Goal: Task Accomplishment & Management: Use online tool/utility

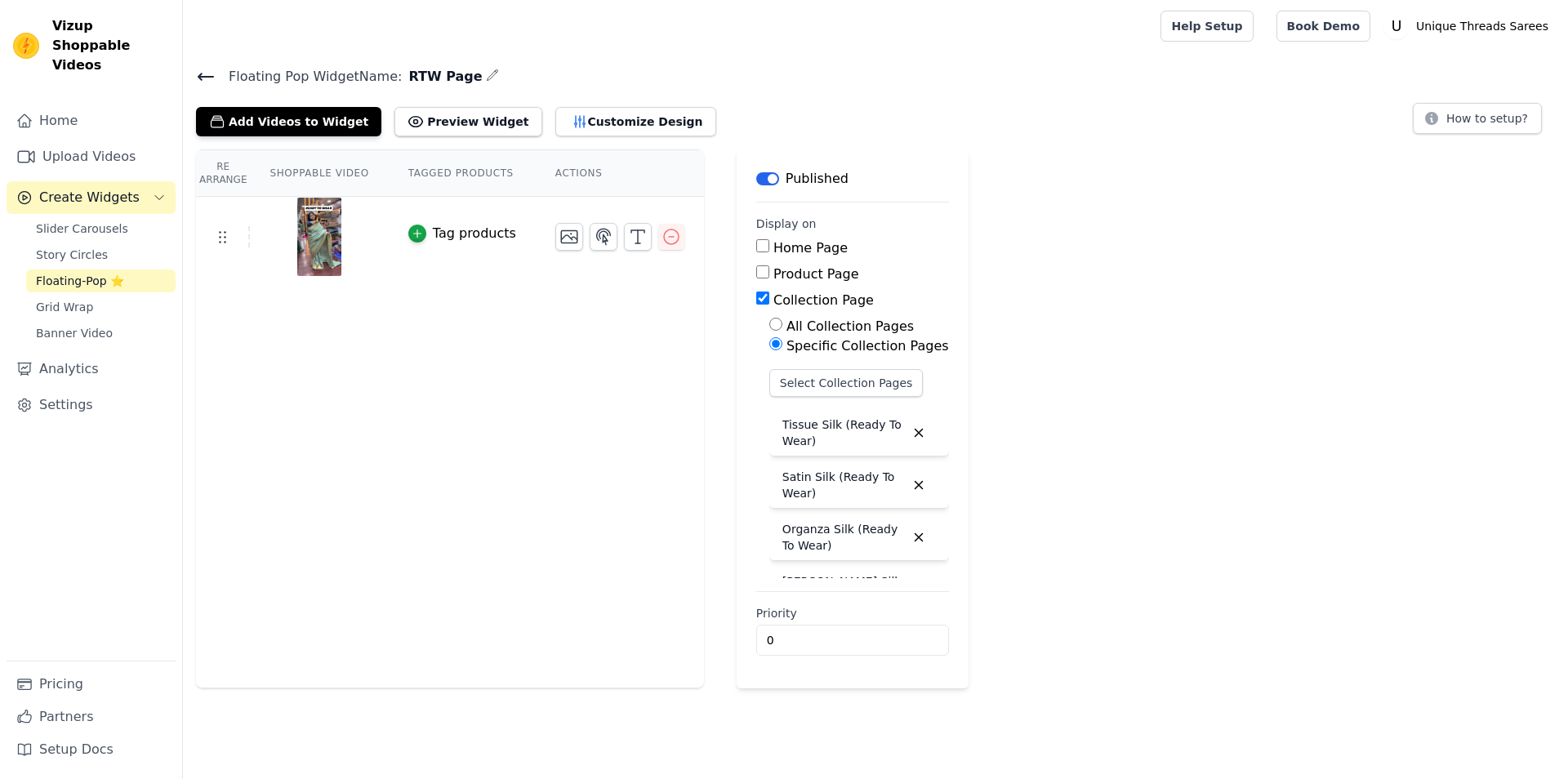
click at [209, 78] on icon at bounding box center [205, 77] width 19 height 19
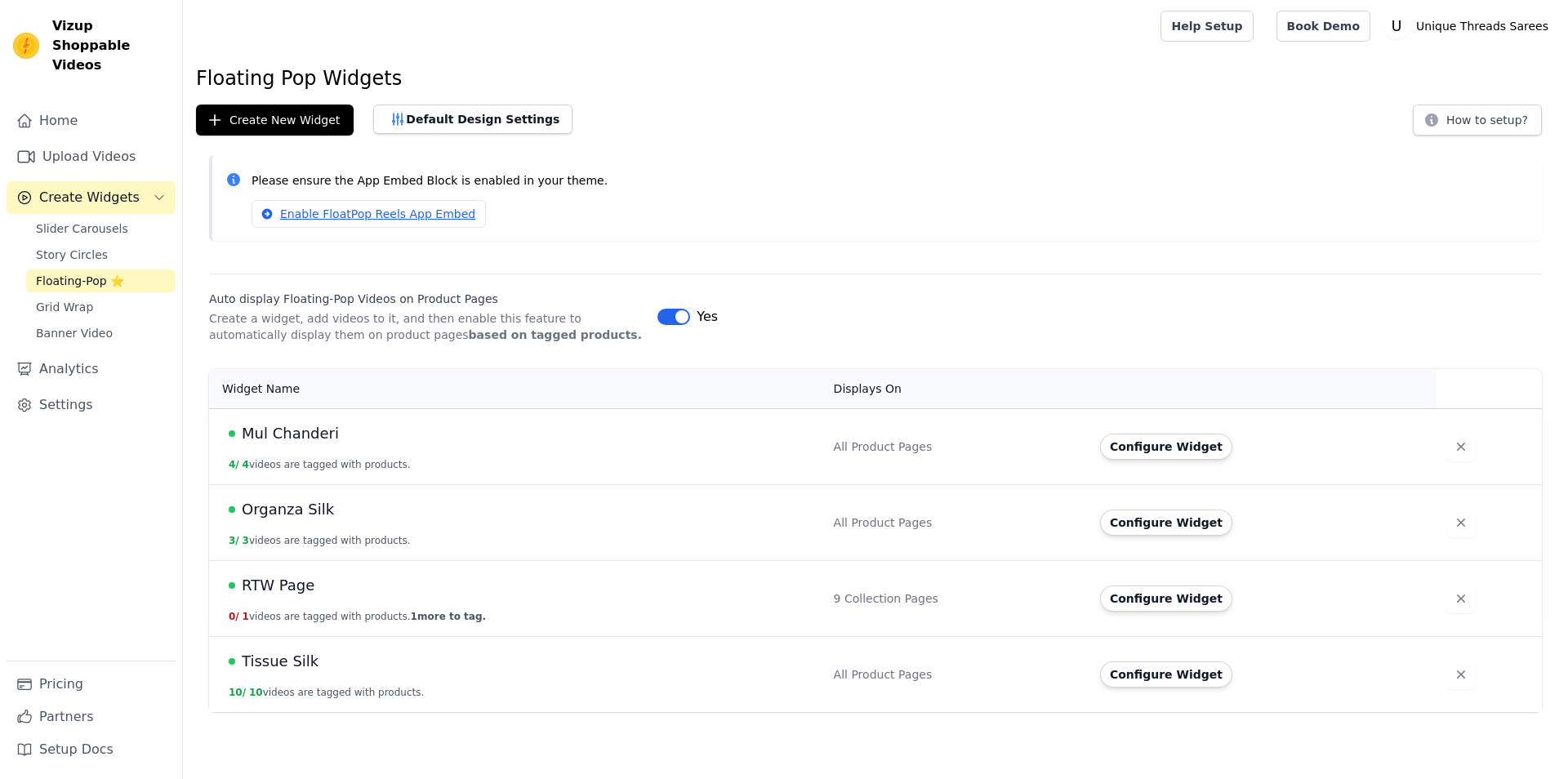
click at [271, 103] on div "Floating Pop Widgets Create New Widget Default Design Settings How to setup? Pl…" at bounding box center [875, 391] width 1385 height 653
click at [271, 120] on button "Create New Widget" at bounding box center [274, 120] width 158 height 31
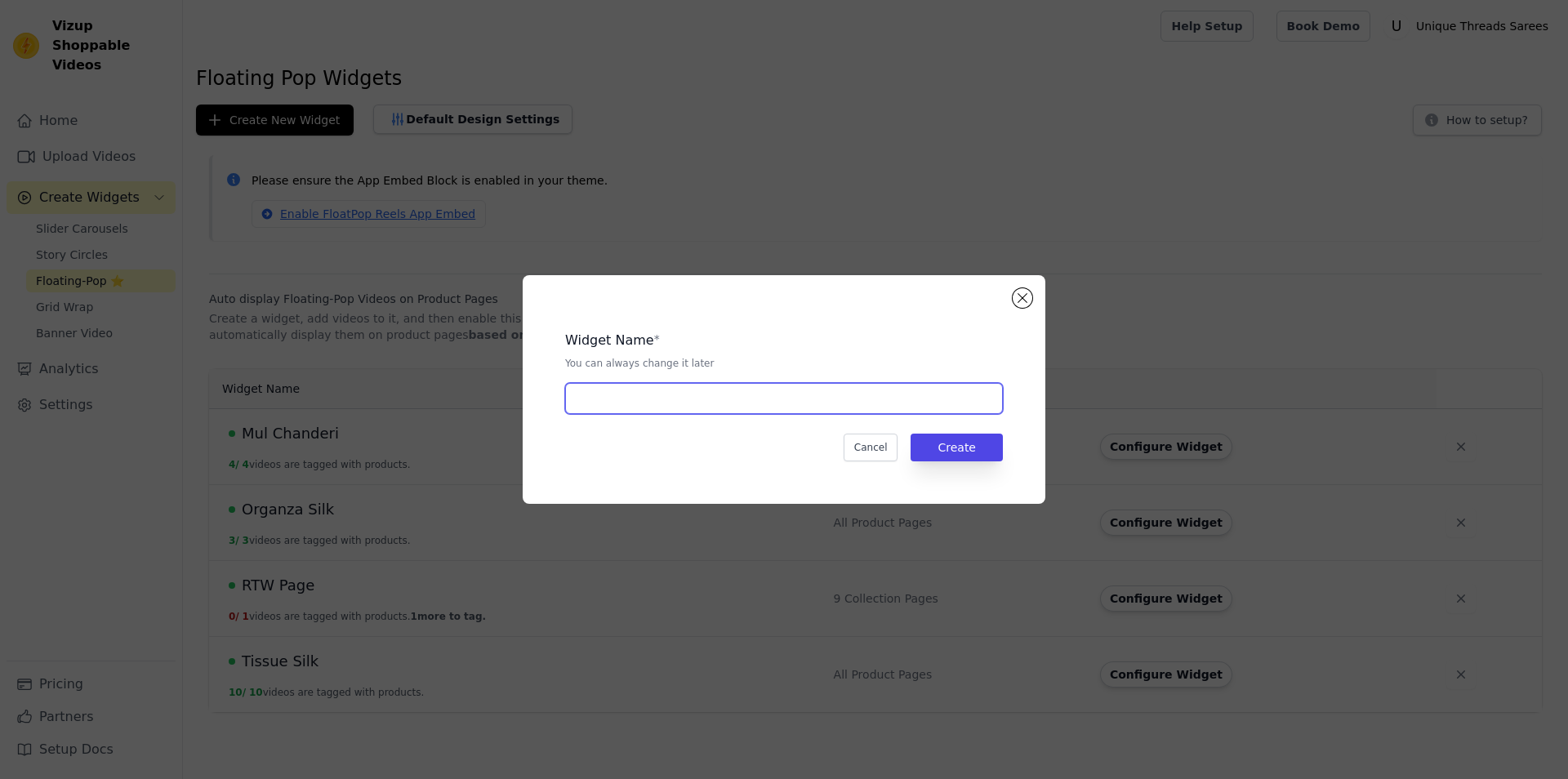
click at [659, 399] on input "text" at bounding box center [784, 399] width 438 height 31
type input "[PERSON_NAME]"
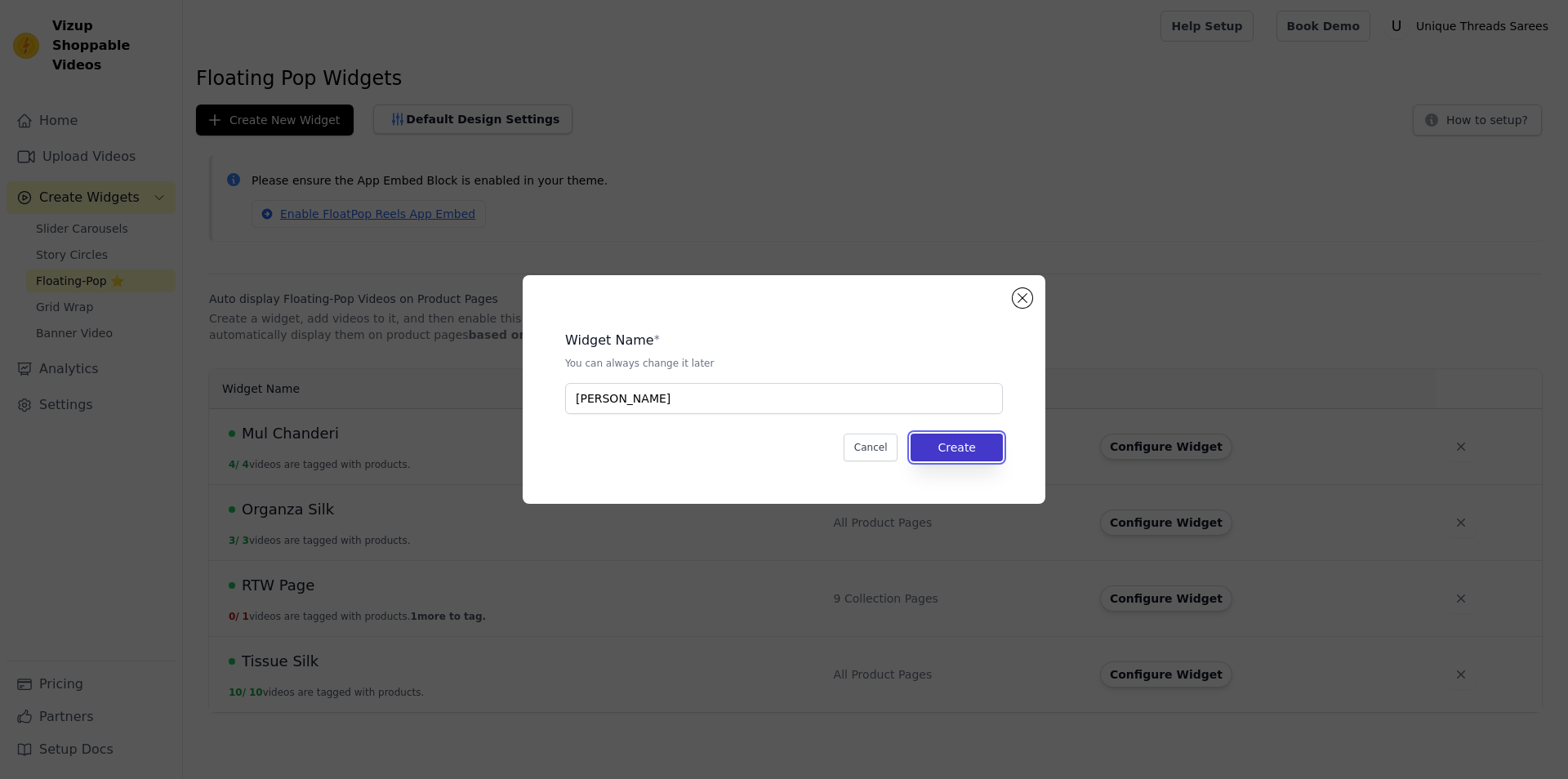
click at [929, 446] on button "Create" at bounding box center [957, 448] width 92 height 28
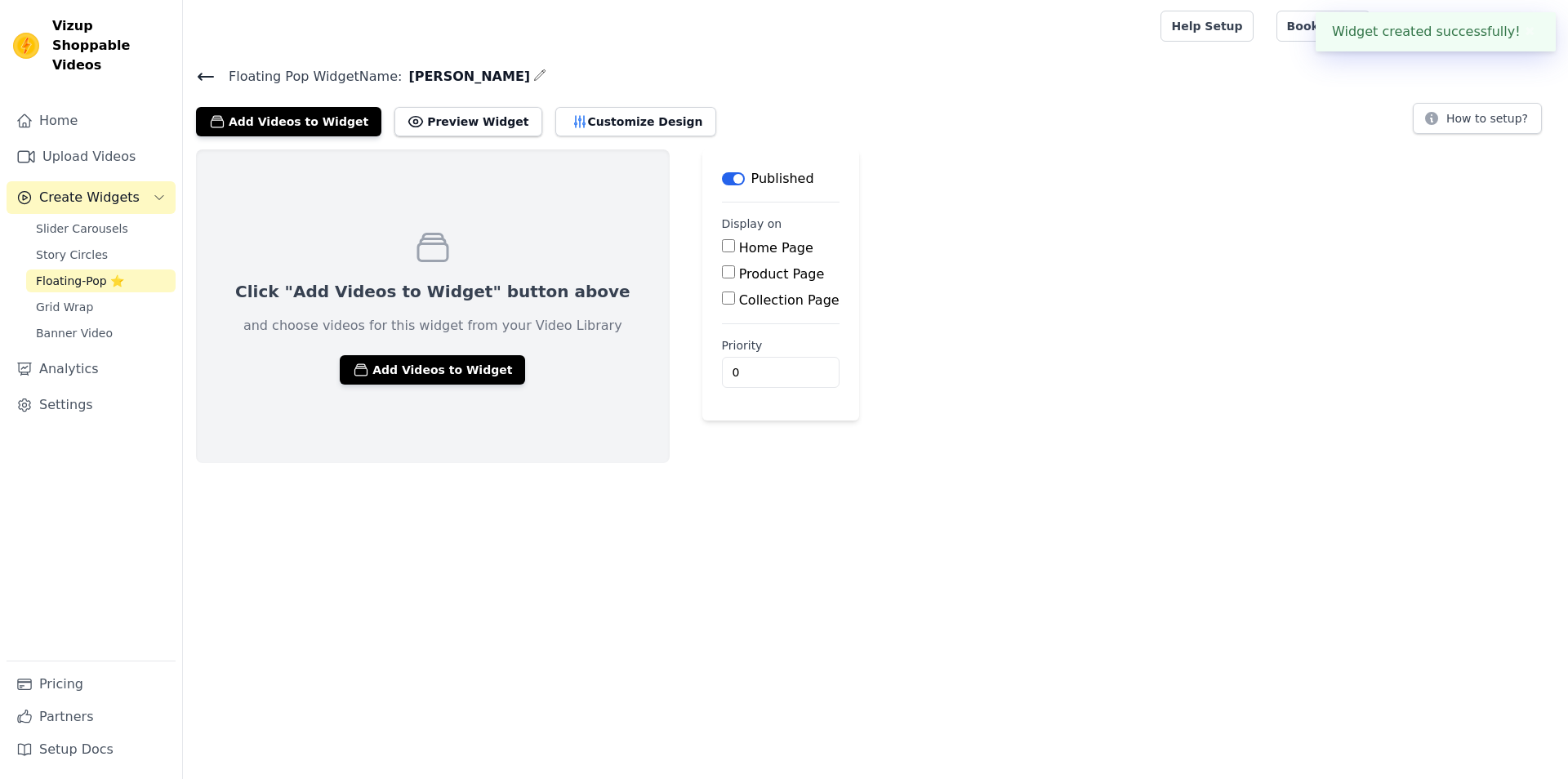
click at [722, 266] on div "Product Page" at bounding box center [780, 274] width 117 height 19
click at [722, 269] on input "Product Page" at bounding box center [729, 271] width 13 height 13
checkbox input "true"
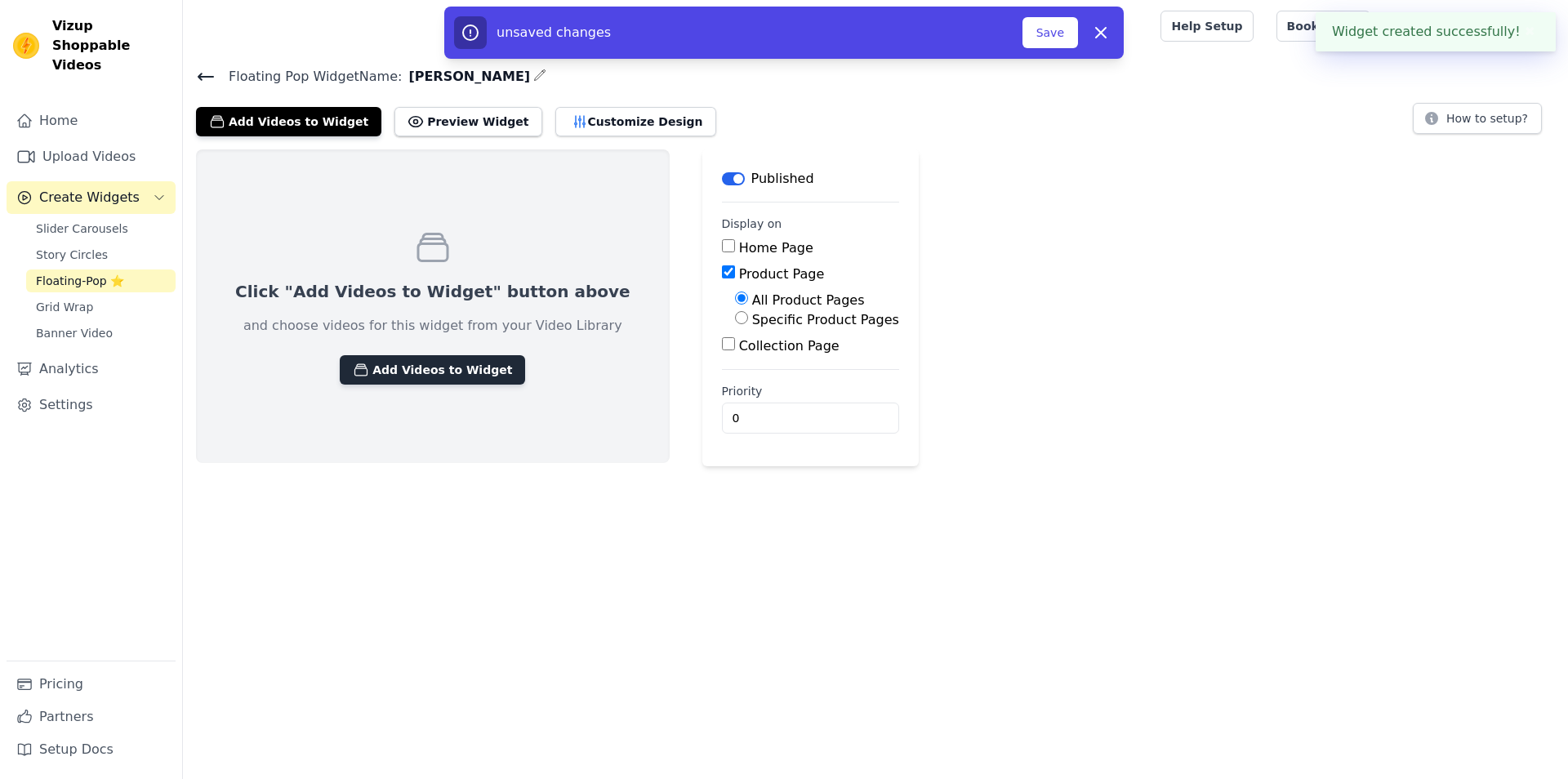
click at [457, 375] on button "Add Videos to Widget" at bounding box center [432, 370] width 186 height 30
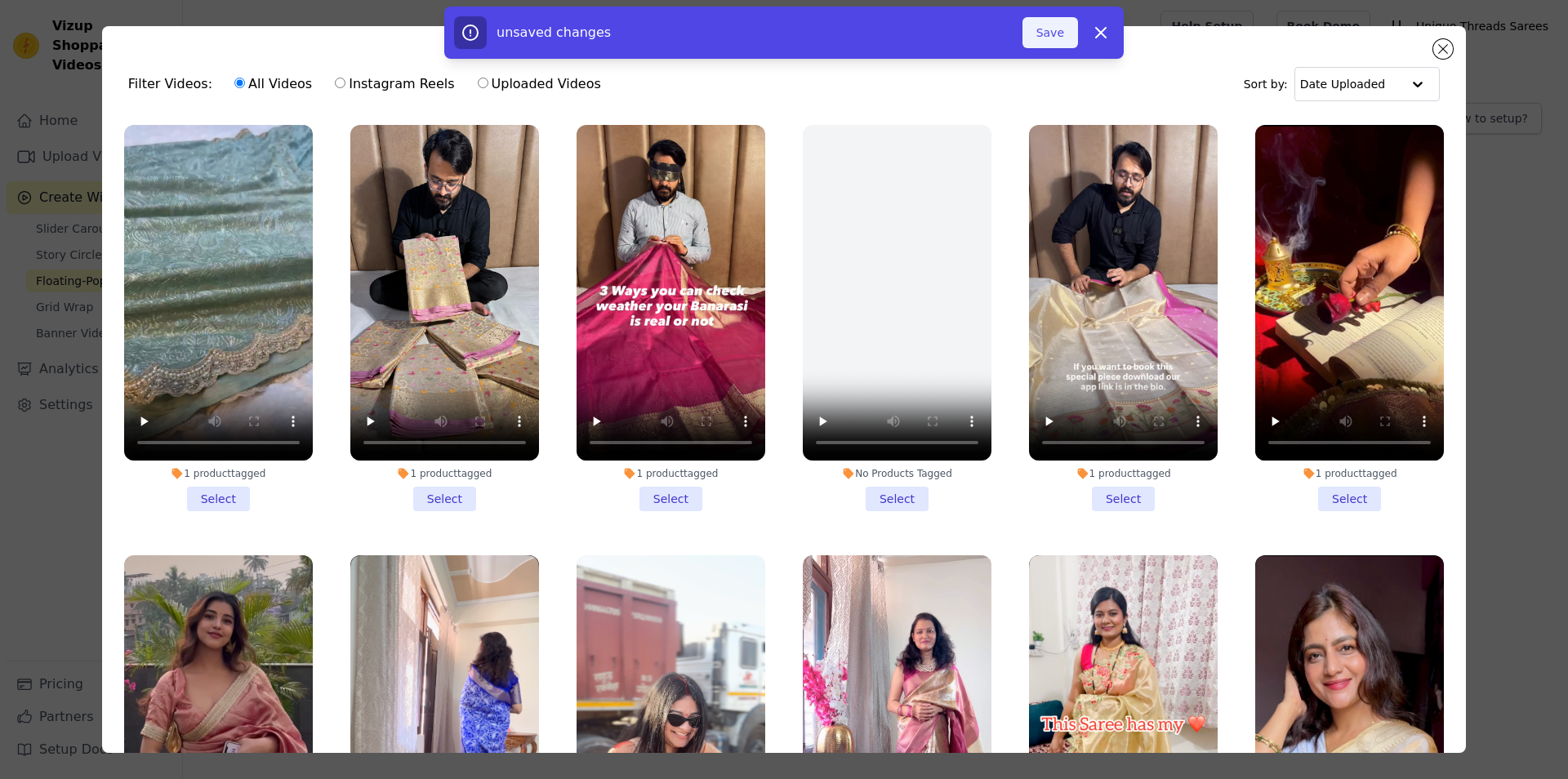
click at [1061, 32] on button "Save" at bounding box center [1050, 33] width 55 height 31
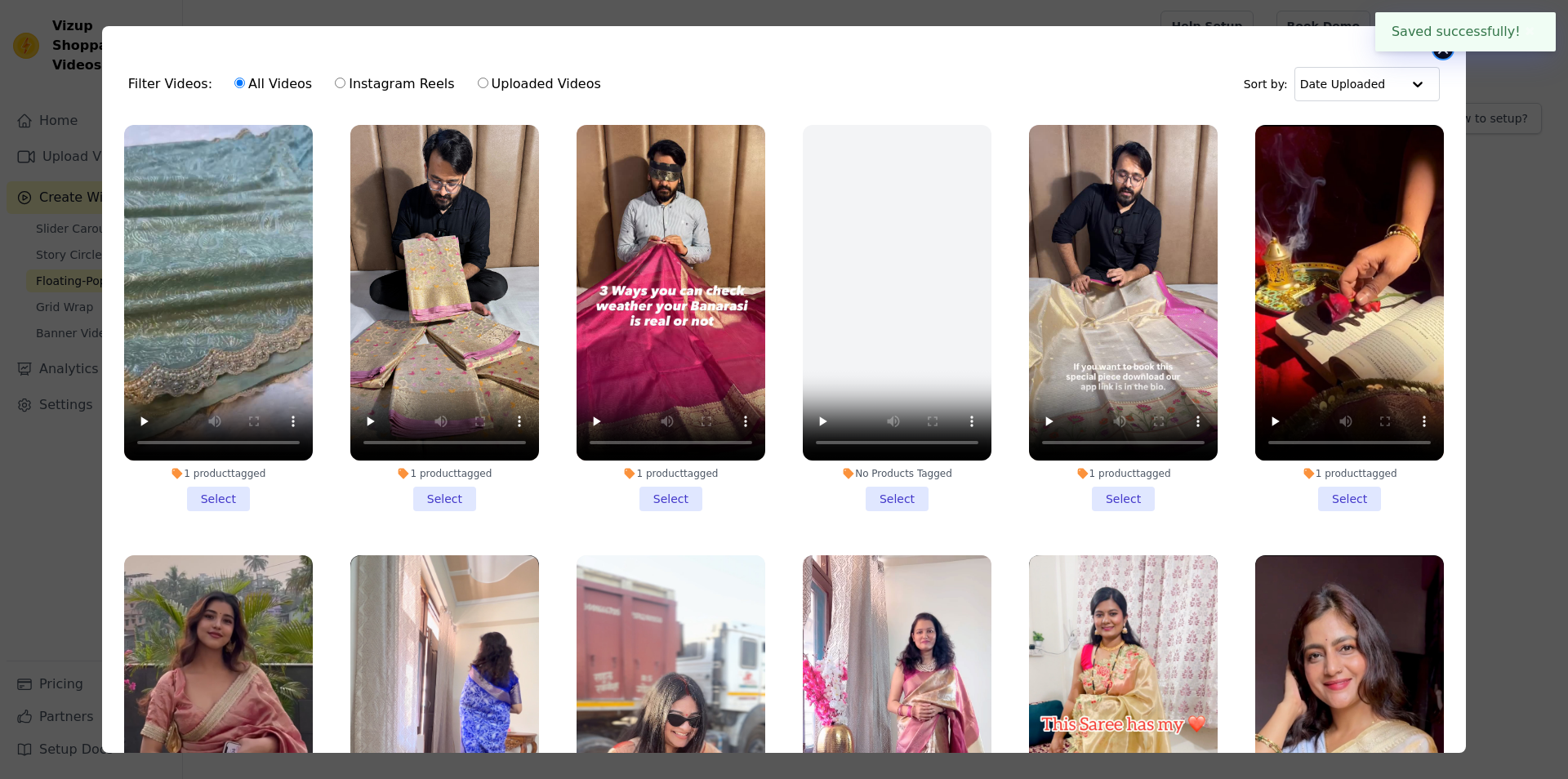
click at [1446, 54] on button "Close modal" at bounding box center [1442, 48] width 19 height 19
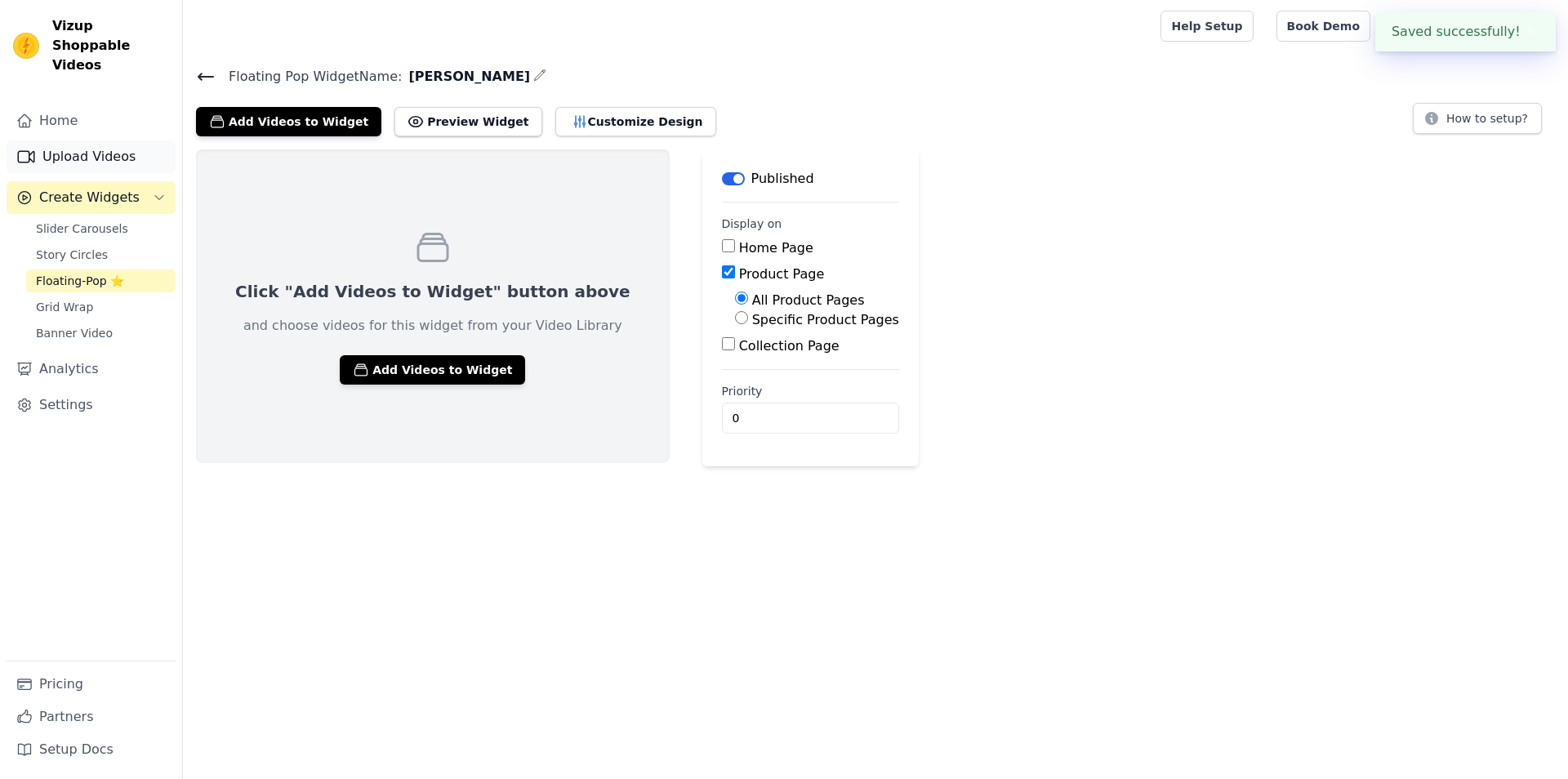
click at [68, 140] on link "Upload Videos" at bounding box center [90, 156] width 169 height 32
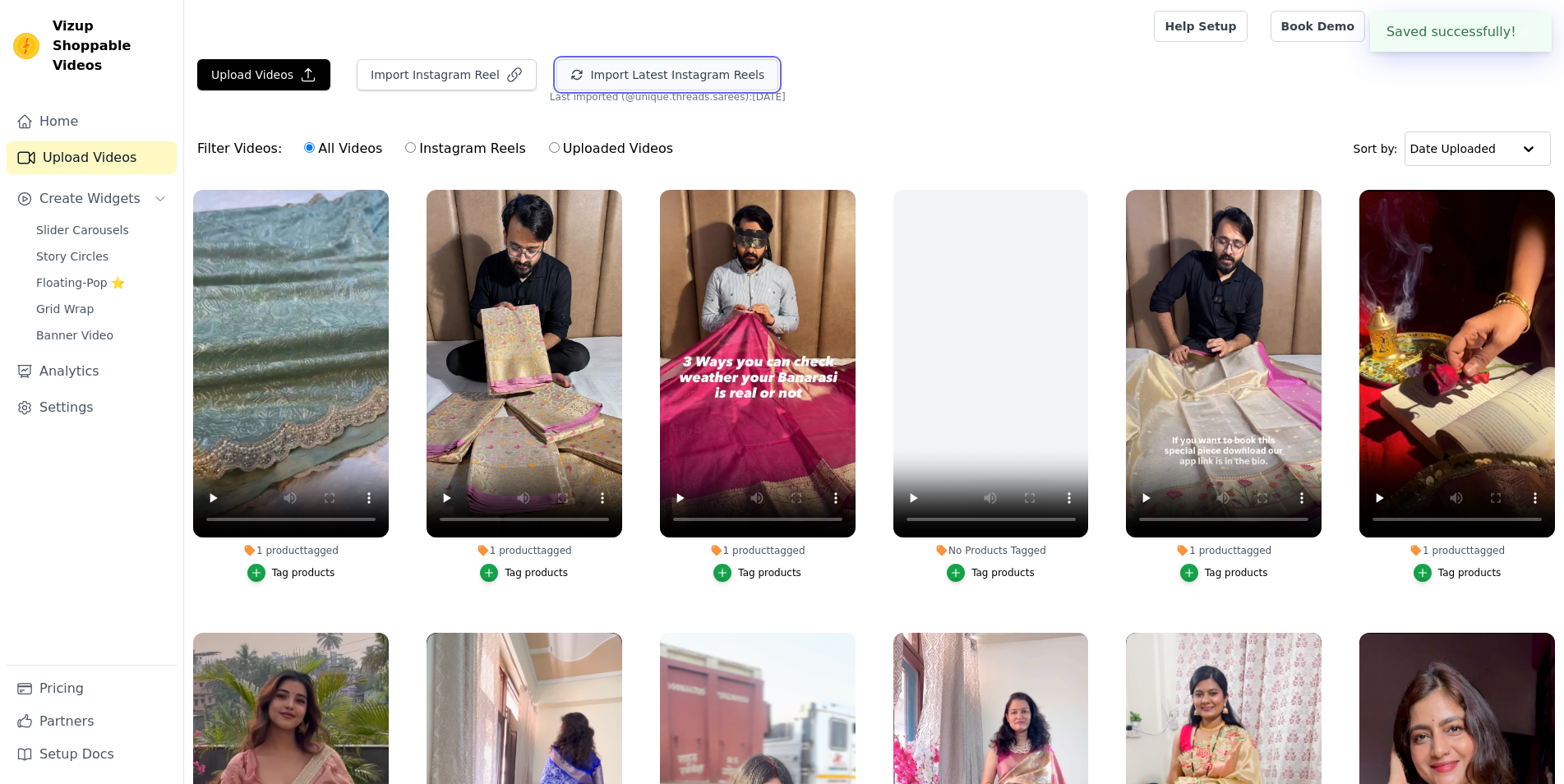
click at [636, 81] on button "Import Latest Instagram Reels" at bounding box center [667, 75] width 222 height 32
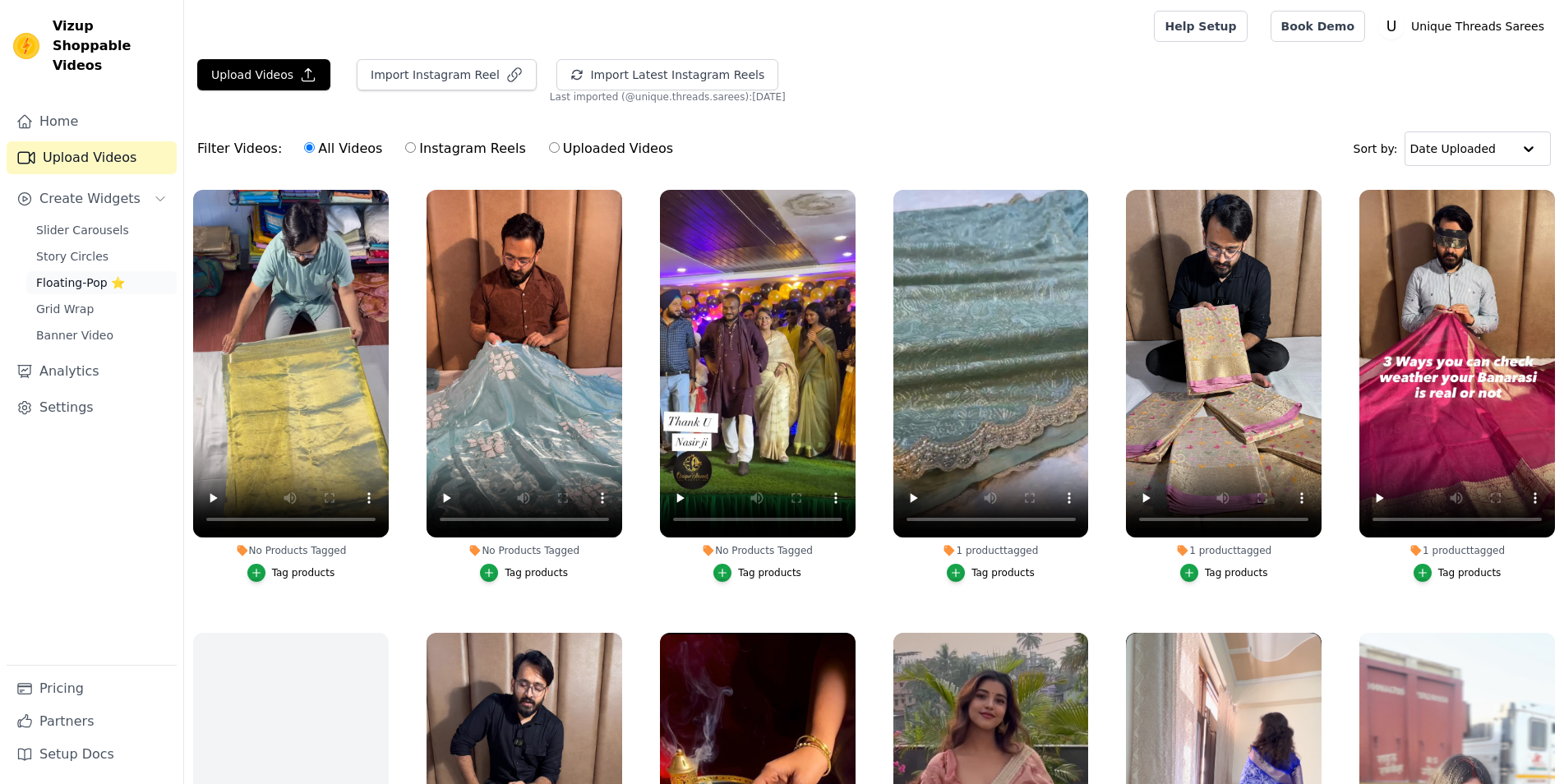
click at [112, 274] on span "Floating-Pop ⭐" at bounding box center [81, 282] width 89 height 17
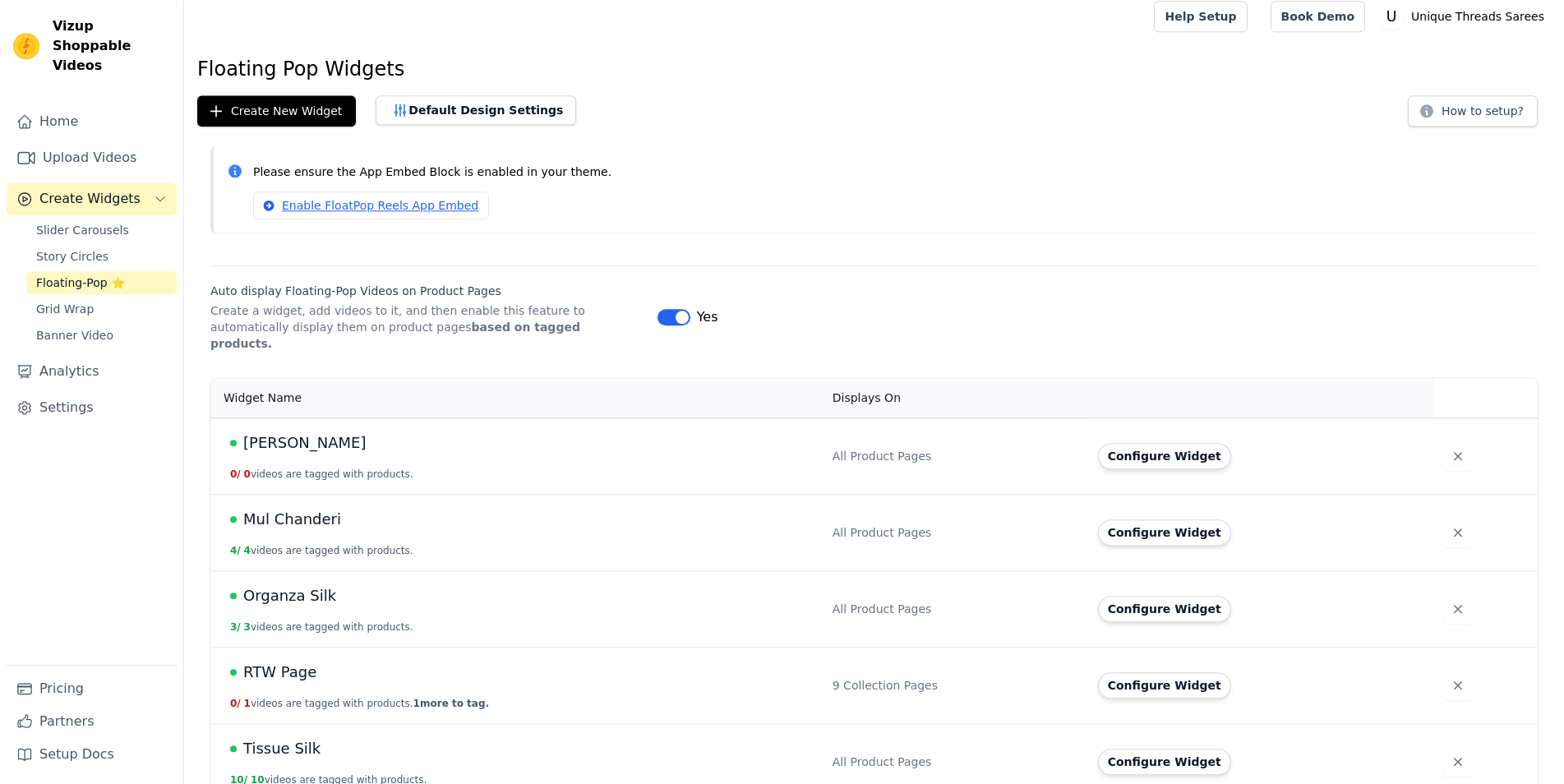
scroll to position [16, 0]
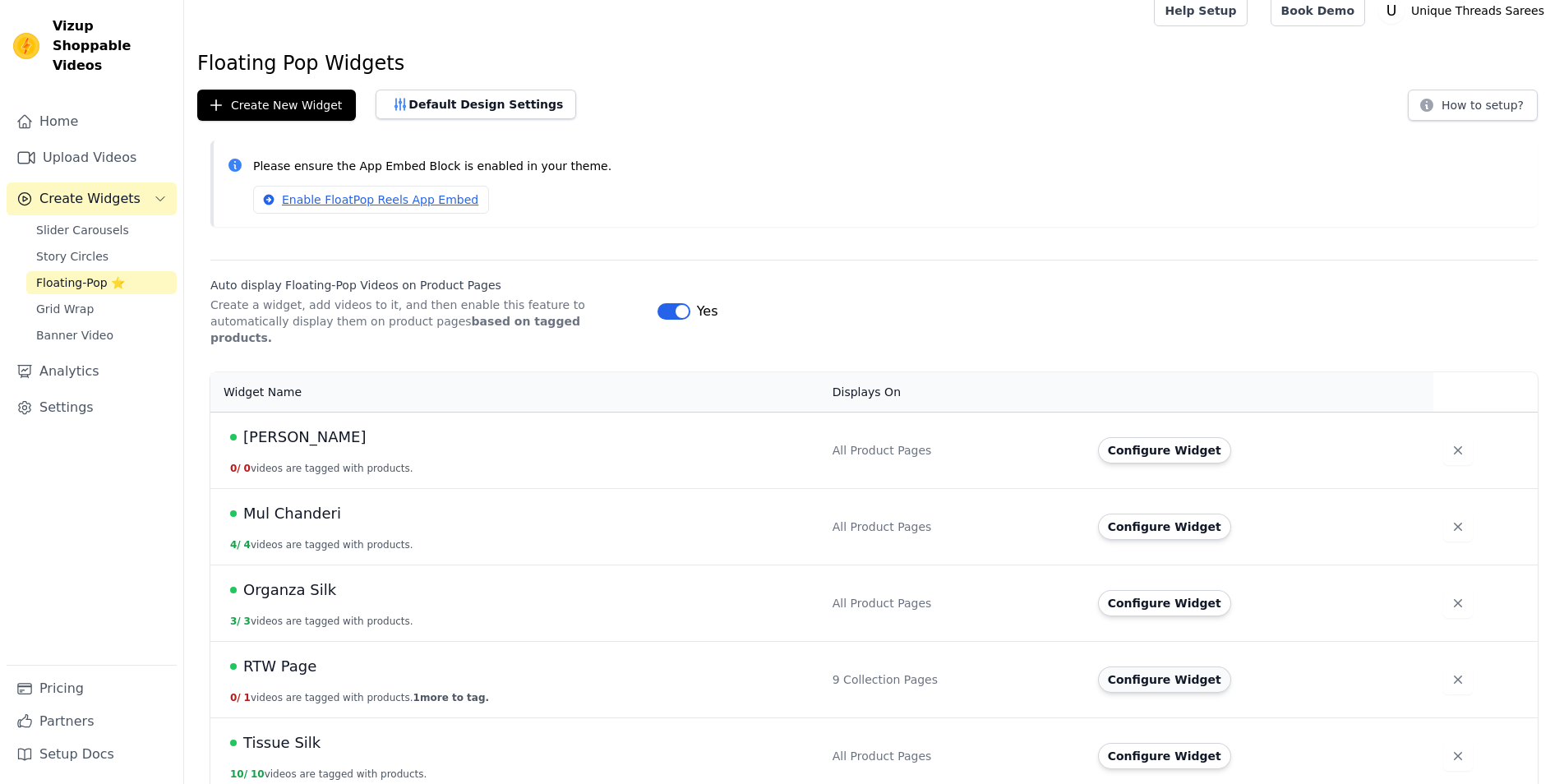
click at [1169, 673] on button "Configure Widget" at bounding box center [1163, 679] width 133 height 26
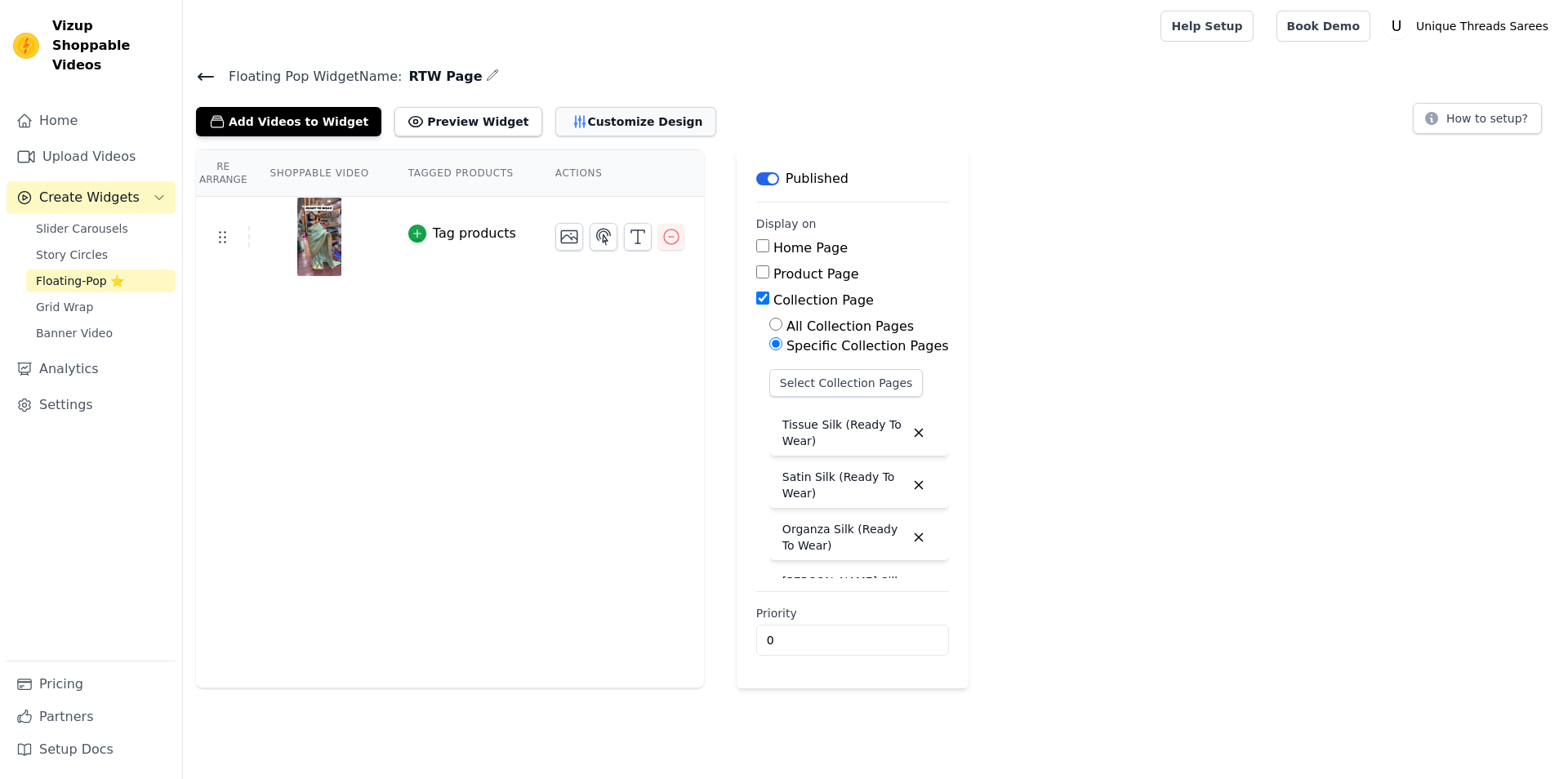
click at [582, 114] on button "Customize Design" at bounding box center [635, 122] width 161 height 30
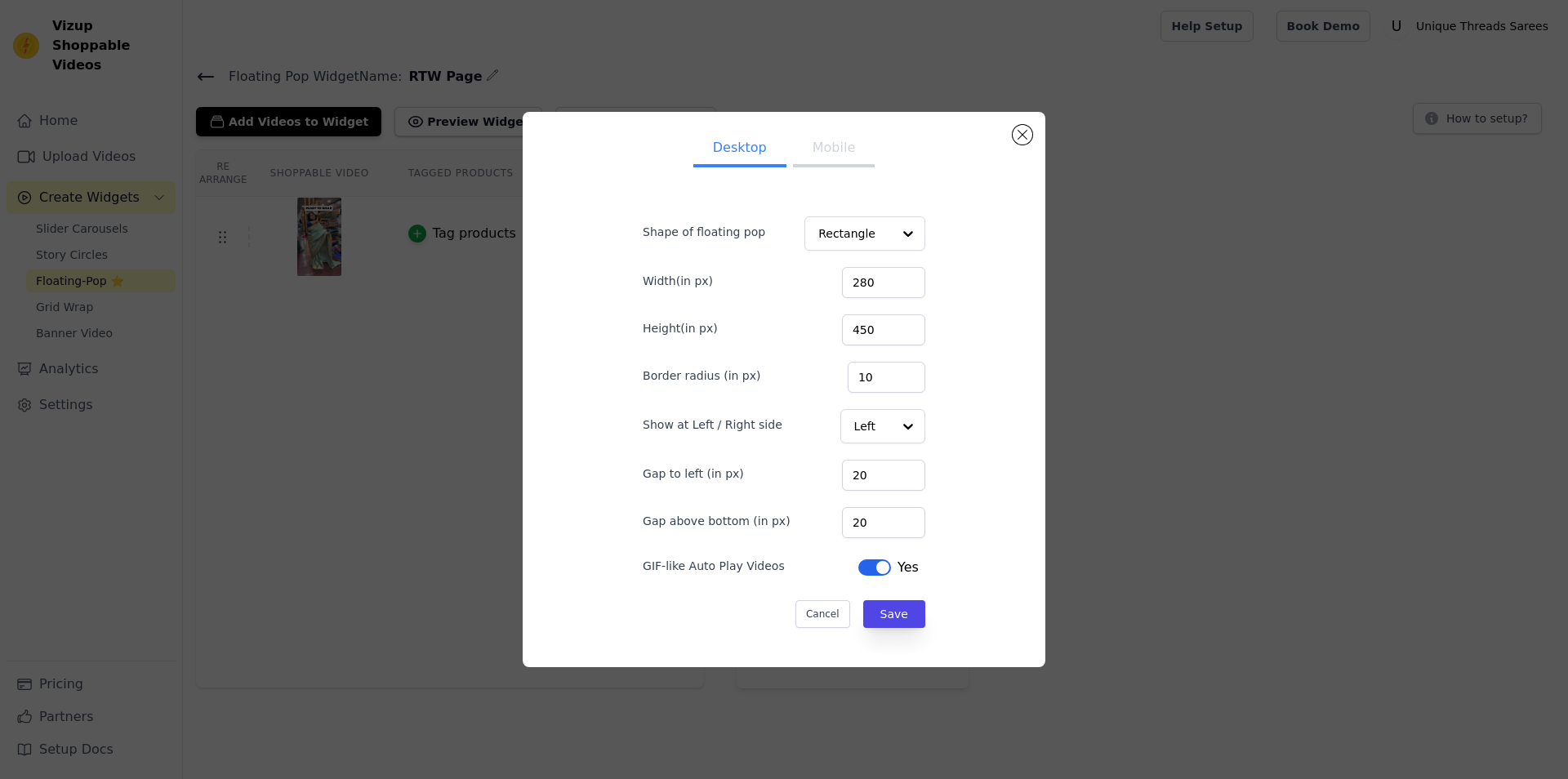
click at [837, 163] on button "Mobile" at bounding box center [834, 149] width 81 height 36
click at [356, 532] on div "Desktop Mobile Shape of floating pop Rectangle Width(in px) 100 Height(in px) 2…" at bounding box center [783, 390] width 1515 height 607
